Goal: Check status: Check status

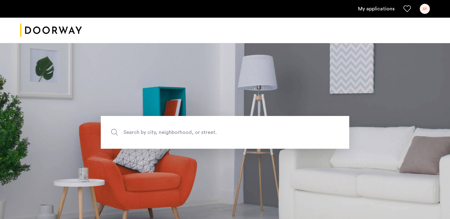
click at [380, 10] on link "My applications" at bounding box center [376, 9] width 37 height 8
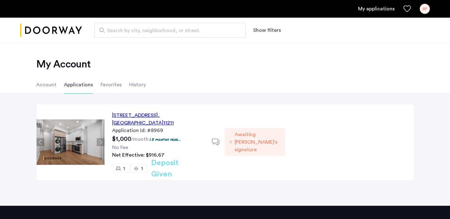
click at [191, 116] on div "489 Grand Street, Unit 2B, Brooklyn , NY 11211" at bounding box center [158, 118] width 92 height 15
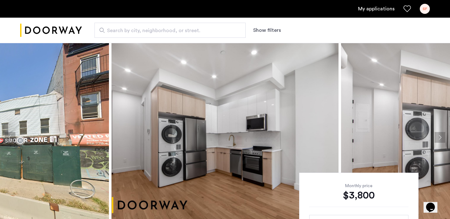
click at [439, 137] on button "Next apartment" at bounding box center [439, 137] width 11 height 11
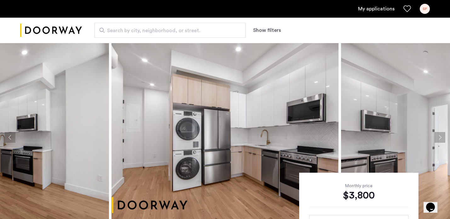
click at [439, 137] on button "Next apartment" at bounding box center [439, 137] width 11 height 11
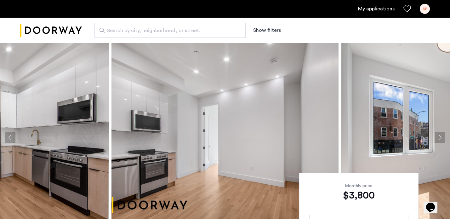
click at [439, 137] on button "Next apartment" at bounding box center [439, 137] width 11 height 11
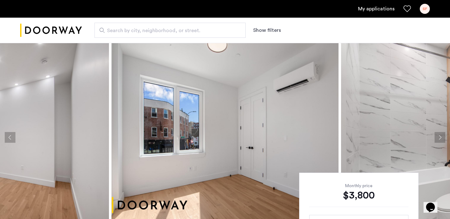
click at [439, 137] on button "Next apartment" at bounding box center [439, 137] width 11 height 11
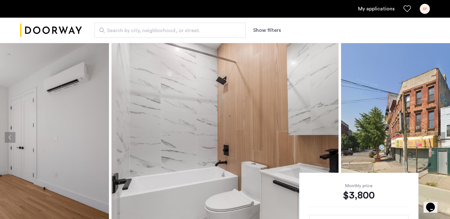
click at [439, 137] on button "Next apartment" at bounding box center [439, 137] width 11 height 11
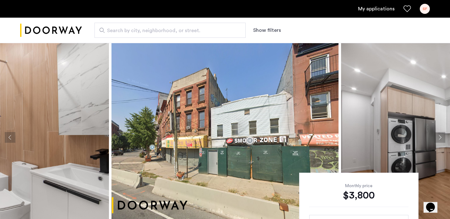
click at [439, 137] on button "Next apartment" at bounding box center [439, 137] width 11 height 11
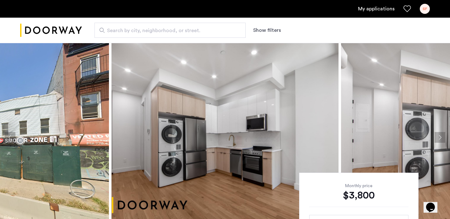
click at [439, 137] on button "Next apartment" at bounding box center [439, 137] width 11 height 11
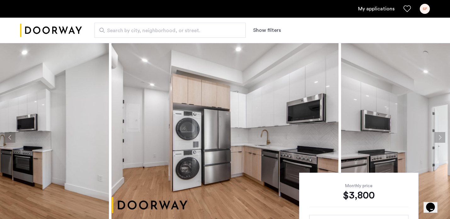
click at [439, 137] on button "Next apartment" at bounding box center [439, 137] width 11 height 11
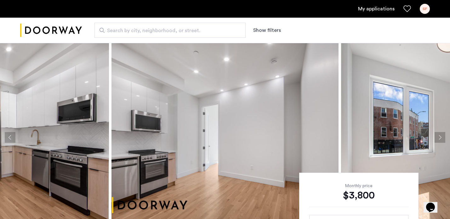
click at [370, 10] on link "My applications" at bounding box center [376, 9] width 37 height 8
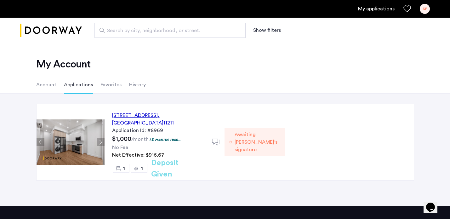
click at [48, 86] on li "Account" at bounding box center [46, 85] width 20 height 18
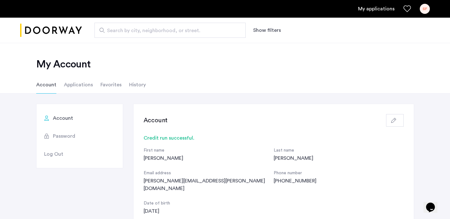
click at [137, 85] on li "History" at bounding box center [137, 85] width 17 height 18
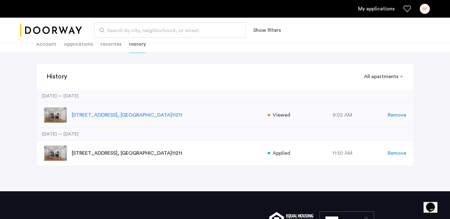
scroll to position [65, 0]
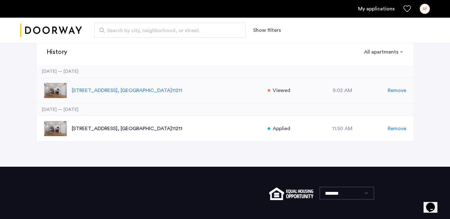
click at [131, 92] on p "489 Grand Street, Unit 2B, Brooklyn , NY 11211" at bounding box center [166, 91] width 189 height 8
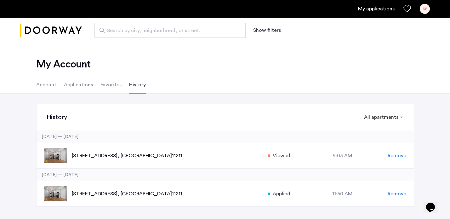
click at [41, 86] on li "Account" at bounding box center [46, 85] width 20 height 18
